Goal: Information Seeking & Learning: Stay updated

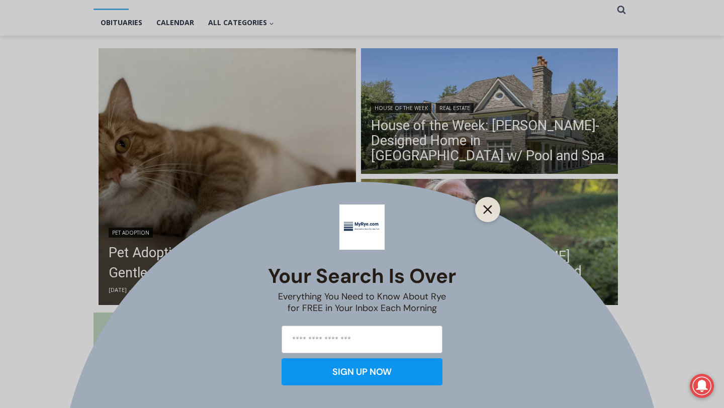
click at [491, 211] on icon "Close" at bounding box center [487, 209] width 9 height 9
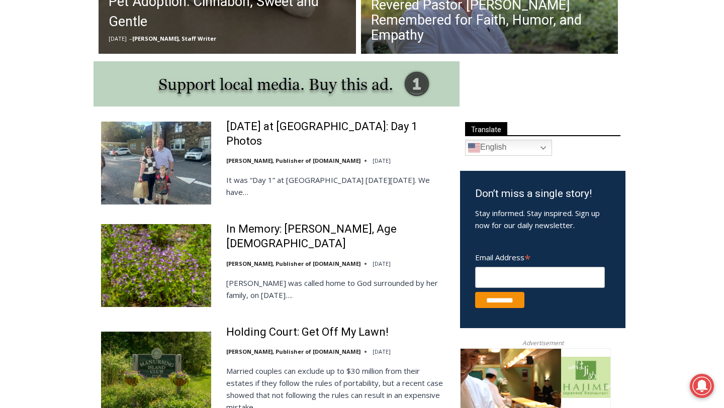
scroll to position [494, 0]
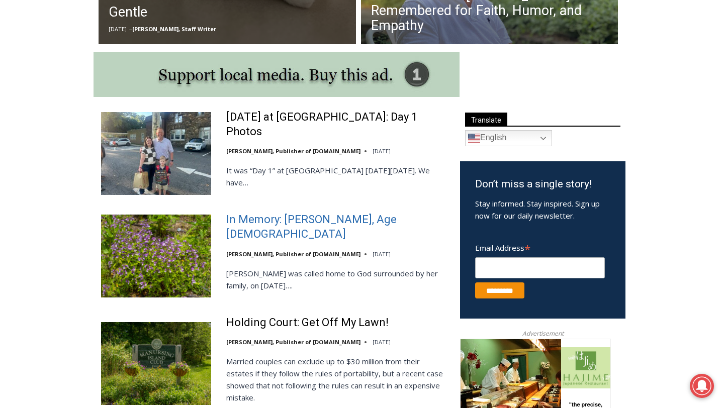
click at [373, 228] on link "In Memory: [PERSON_NAME], Age [DEMOGRAPHIC_DATA]" at bounding box center [336, 227] width 221 height 29
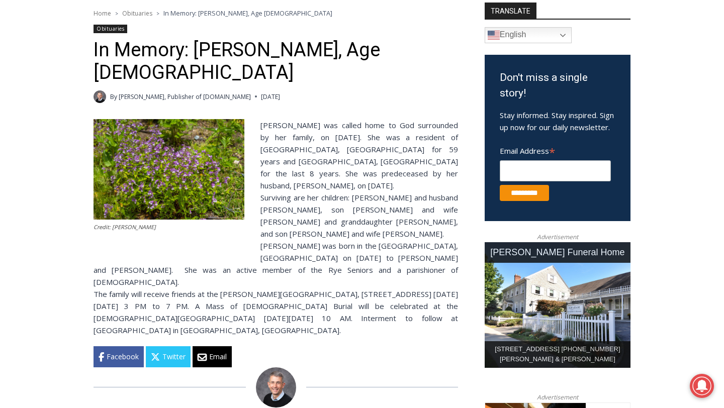
scroll to position [301, 0]
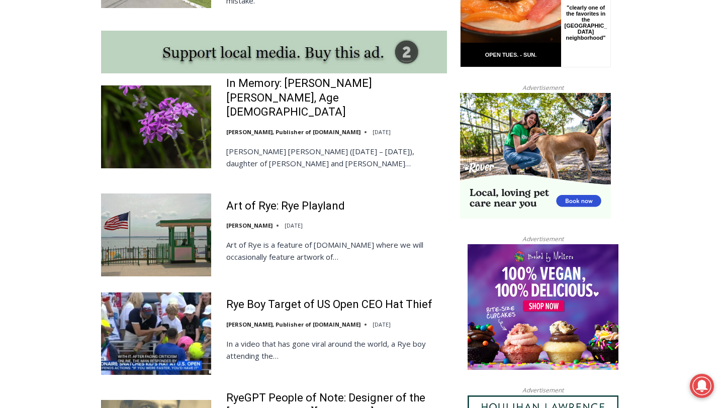
scroll to position [891, 0]
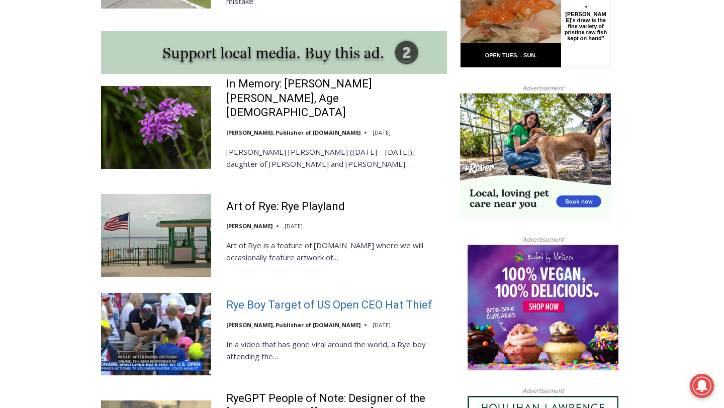
click at [239, 298] on link "Rye Boy Target of US Open CEO Hat Thief" at bounding box center [329, 305] width 206 height 15
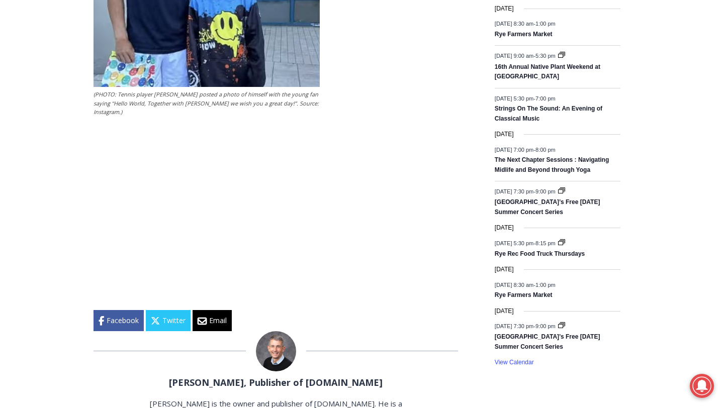
scroll to position [1394, 0]
